Goal: Find specific page/section: Find specific page/section

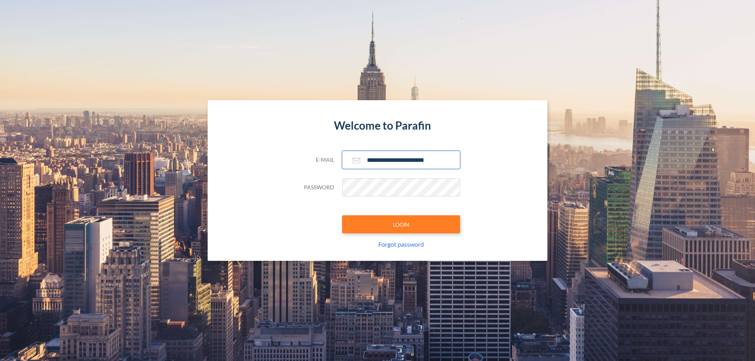
type input "**********"
click at [401, 224] on button "LOGIN" at bounding box center [401, 224] width 118 height 18
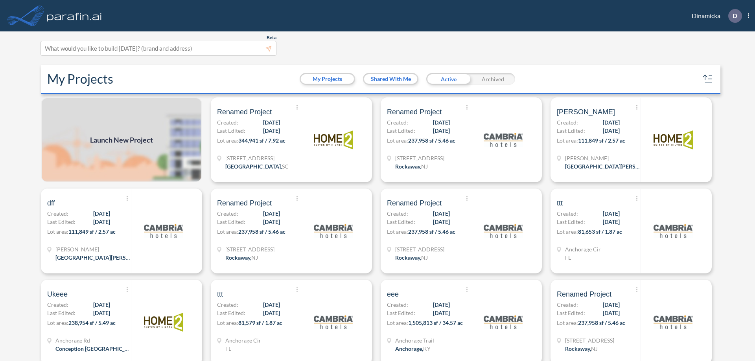
scroll to position [2, 0]
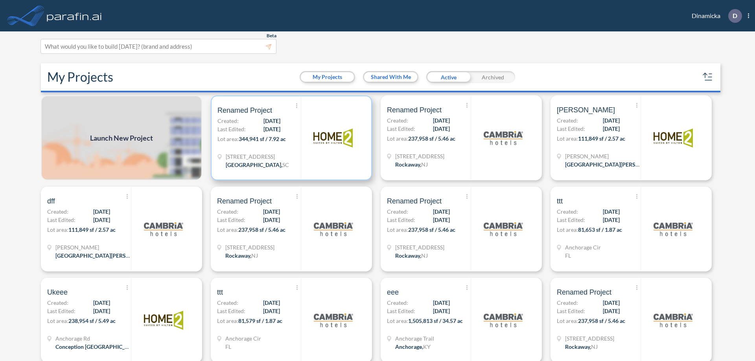
click at [290, 138] on p "Lot area: 344,941 sf / 7.92 ac" at bounding box center [258, 140] width 83 height 11
